Goal: Information Seeking & Learning: Learn about a topic

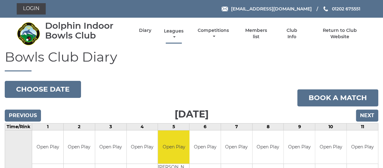
click at [175, 31] on link "Leagues" at bounding box center [173, 34] width 23 height 12
click at [177, 32] on link "Leagues" at bounding box center [173, 34] width 23 height 12
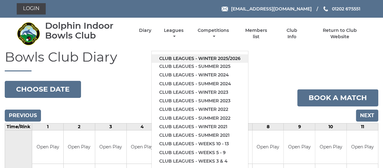
click at [200, 56] on link "Club leagues - Winter 2025/2026" at bounding box center [200, 58] width 97 height 9
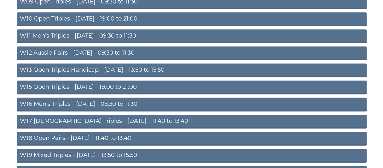
scroll to position [221, 0]
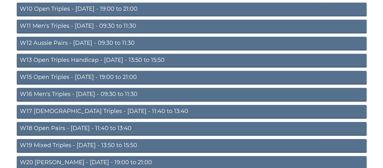
click at [95, 91] on link "W16 Men's Triples - [DATE] - 09:30 to 11:30" at bounding box center [192, 95] width 350 height 14
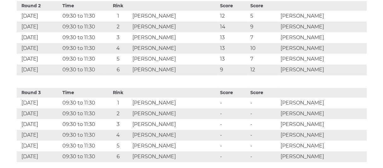
scroll to position [442, 0]
